Goal: Navigation & Orientation: Find specific page/section

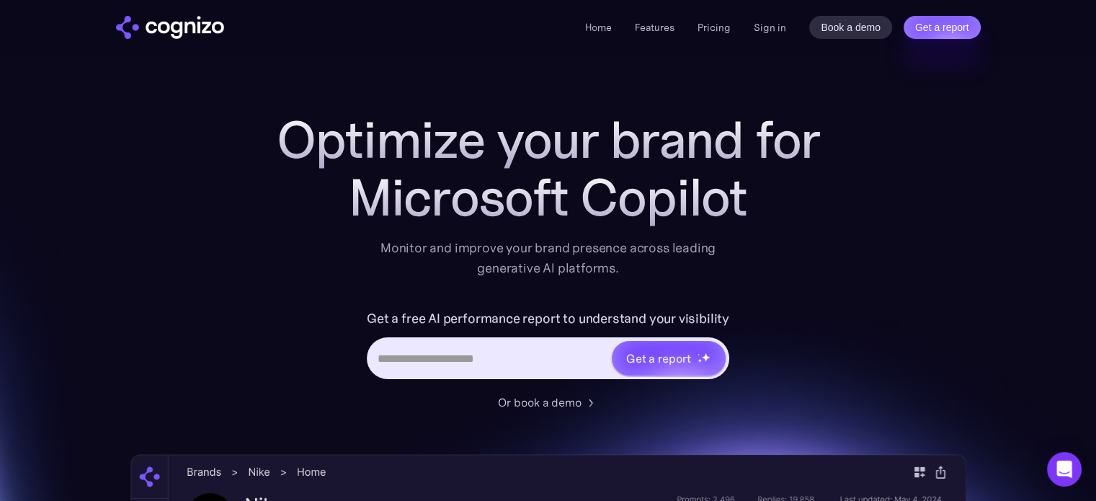
click at [262, 298] on div "Optimize your brand for Microsoft Copilot Monitor and improve your brand presen…" at bounding box center [548, 261] width 576 height 300
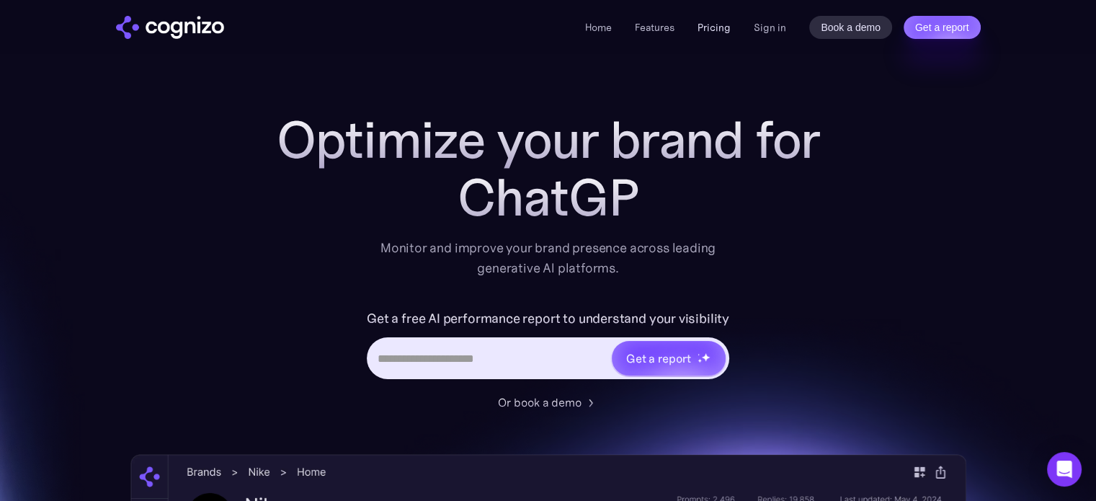
click at [705, 28] on link "Pricing" at bounding box center [713, 27] width 33 height 13
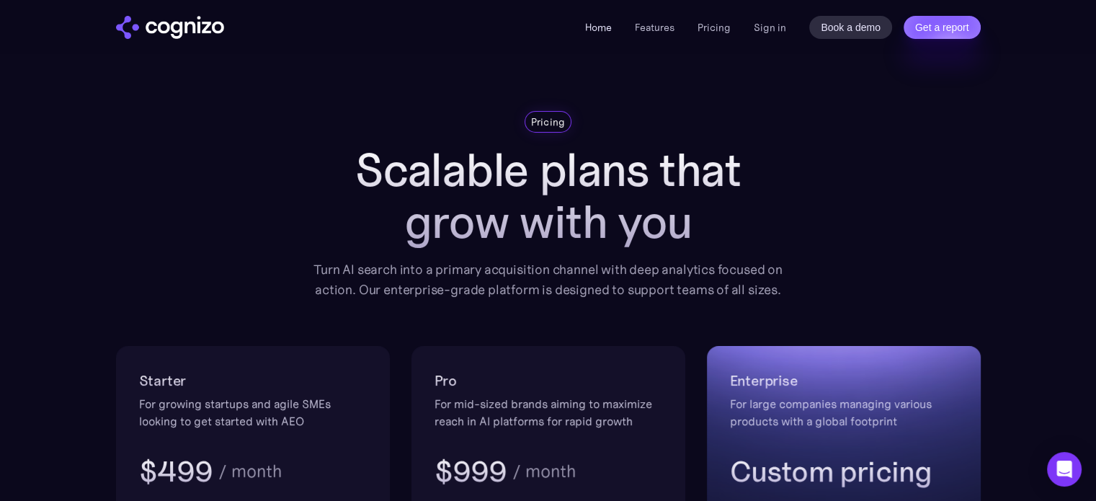
click at [599, 21] on link "Home" at bounding box center [598, 27] width 27 height 13
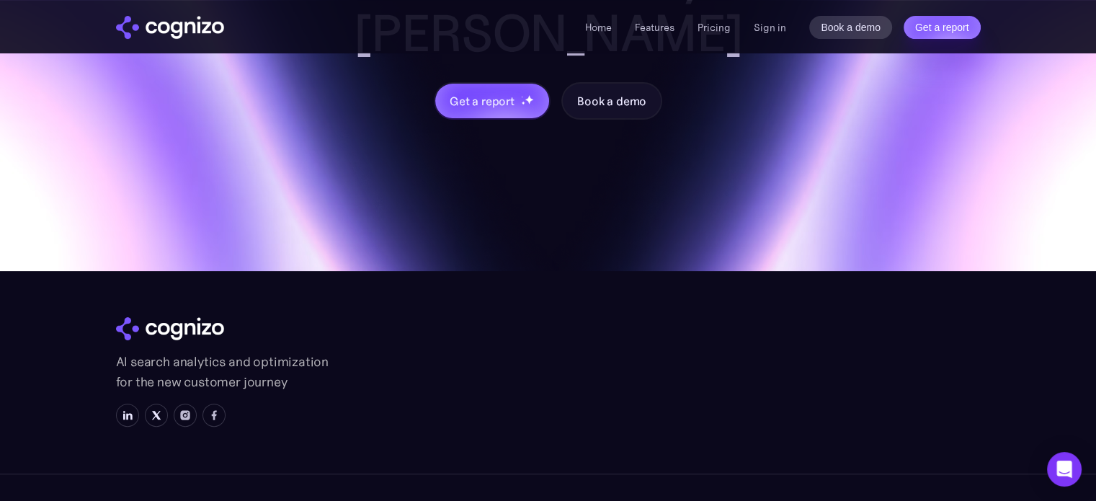
scroll to position [5846, 0]
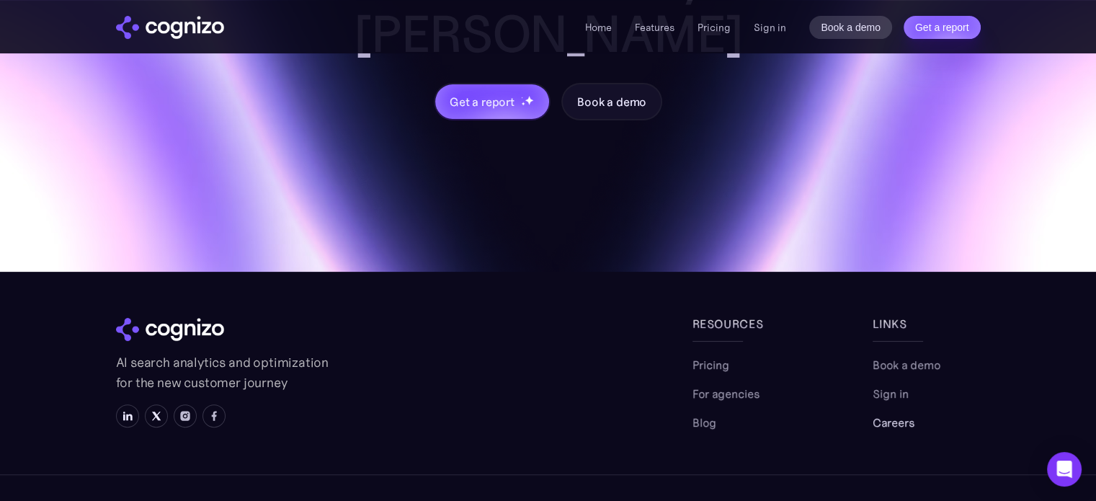
click at [894, 414] on link "Careers" at bounding box center [894, 422] width 42 height 17
